Goal: Find specific page/section: Find specific page/section

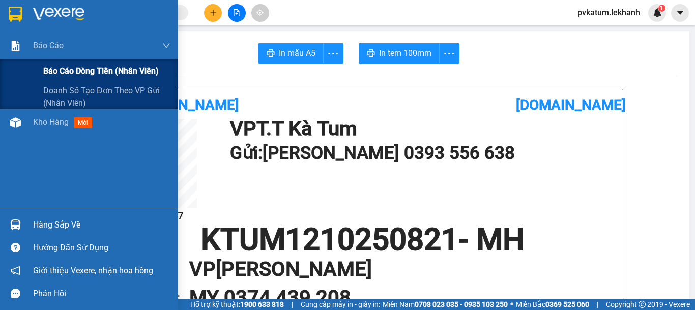
click at [61, 70] on span "Báo cáo dòng tiền (nhân viên)" at bounding box center [100, 71] width 115 height 13
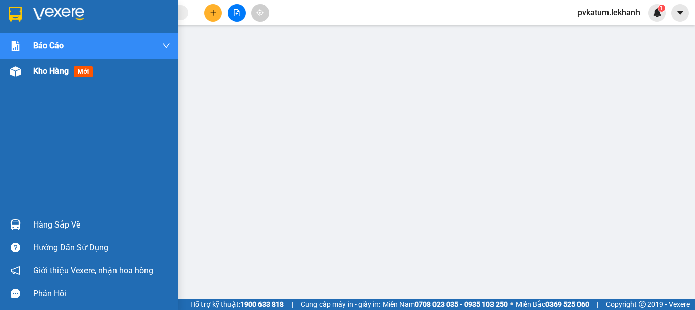
click at [50, 72] on span "Kho hàng" at bounding box center [51, 71] width 36 height 10
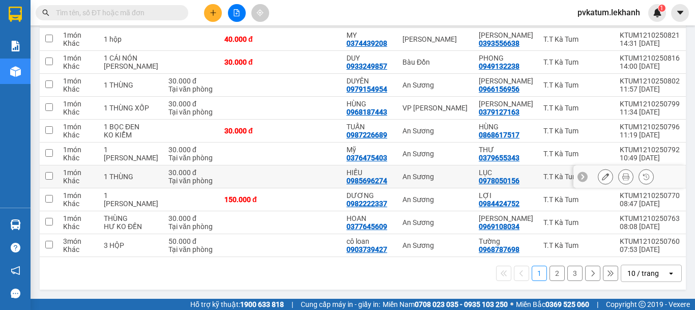
scroll to position [104, 0]
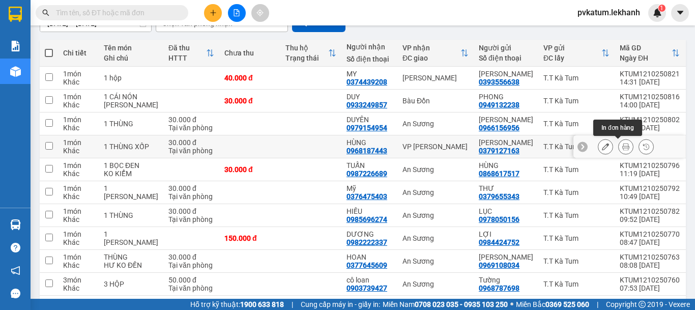
click at [622, 144] on icon at bounding box center [625, 146] width 7 height 7
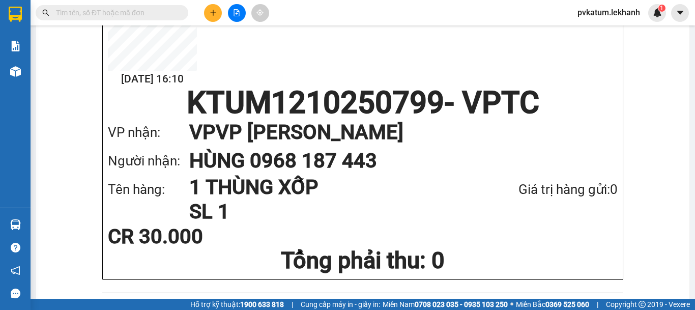
scroll to position [153, 0]
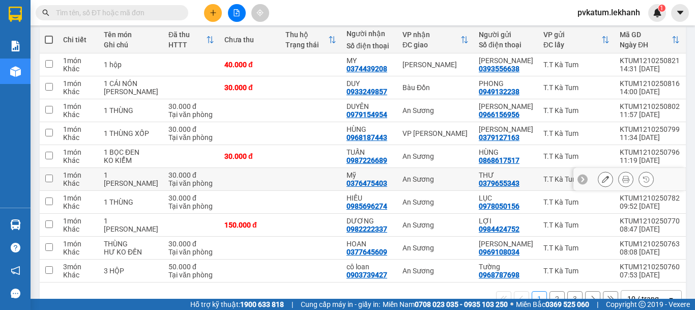
scroll to position [102, 0]
